Goal: Register for event/course

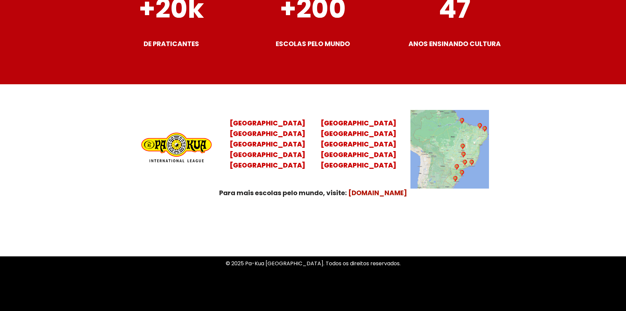
scroll to position [2591, 0]
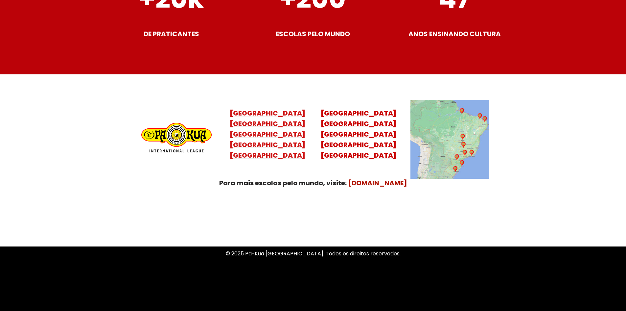
click at [261, 136] on mark "[GEOGRAPHIC_DATA] [GEOGRAPHIC_DATA] [GEOGRAPHIC_DATA] [GEOGRAPHIC_DATA]" at bounding box center [268, 139] width 76 height 41
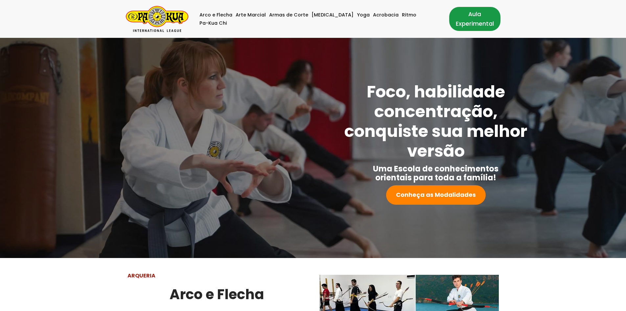
click at [464, 22] on link "Aula Experimental" at bounding box center [474, 19] width 51 height 24
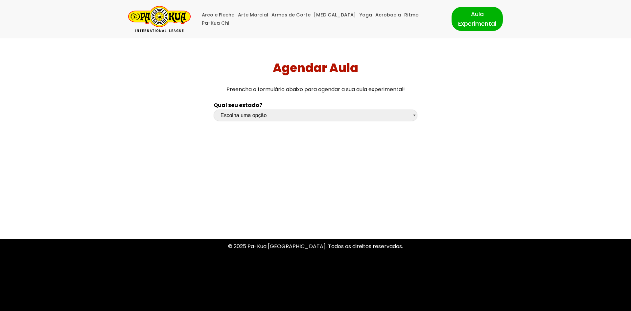
click at [325, 116] on select "Escolha uma opção Rio Grande do Sul Santa Catarina Paraná São Paulo Rio de Jane…" at bounding box center [316, 115] width 204 height 12
select select "sp"
click at [214, 109] on select "Escolha uma opção Rio Grande do Sul Santa Catarina Paraná São Paulo Rio de Jane…" at bounding box center [316, 115] width 204 height 12
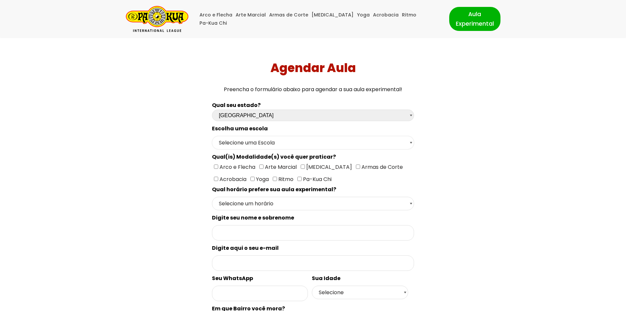
click at [408, 142] on select "Selecione uma Escola São Paulo - Escola Santa Cruz São Paulo - Escola Ana Rosa …" at bounding box center [313, 142] width 202 height 13
